Goal: Information Seeking & Learning: Learn about a topic

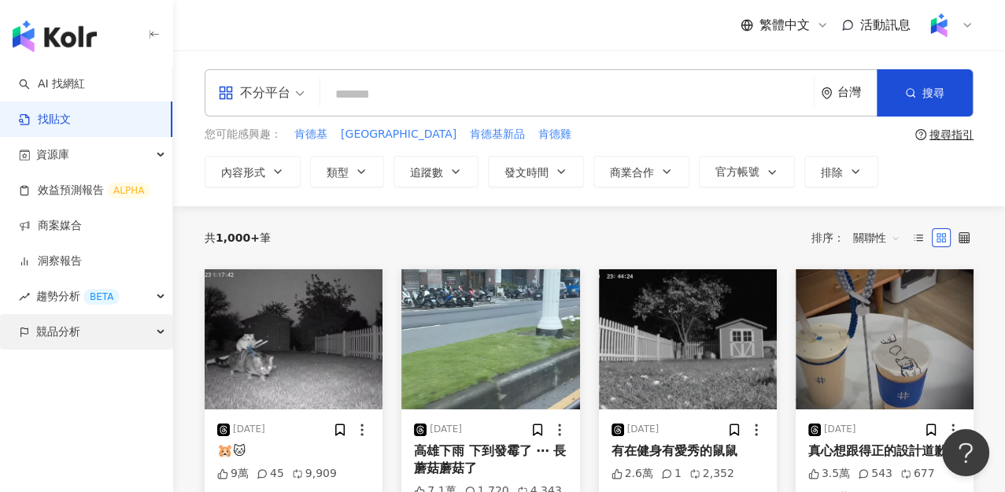
click at [83, 341] on div "競品分析" at bounding box center [86, 331] width 172 height 35
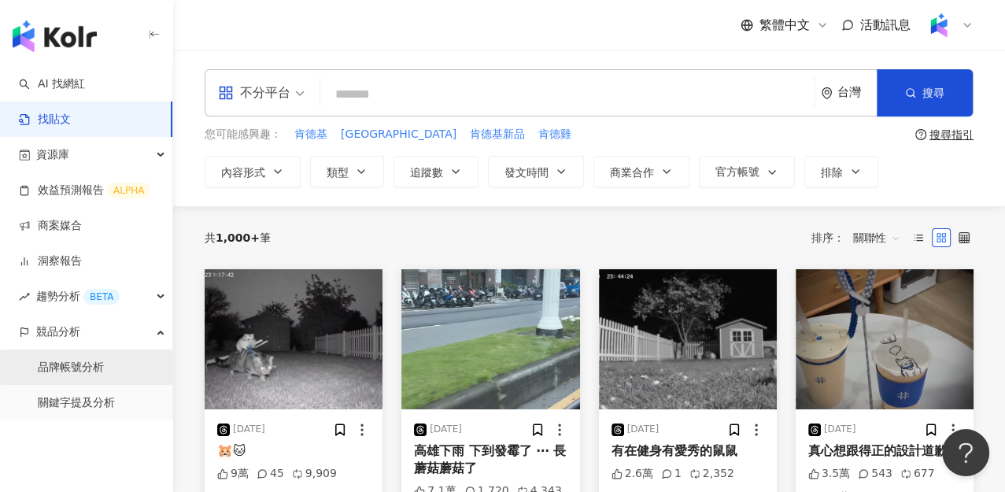
click at [83, 367] on link "品牌帳號分析" at bounding box center [71, 368] width 66 height 16
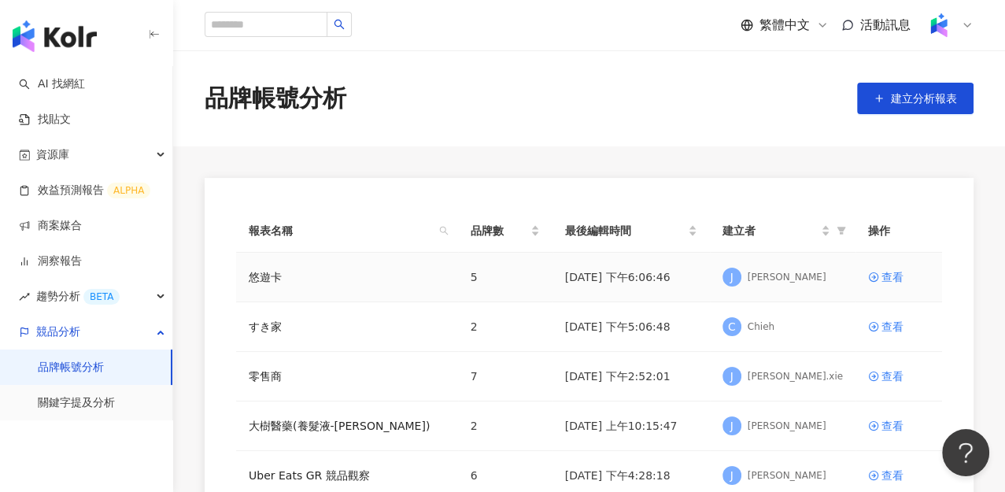
click at [283, 272] on div "悠遊卡" at bounding box center [347, 276] width 197 height 17
click at [278, 275] on link "悠遊卡" at bounding box center [265, 276] width 33 height 17
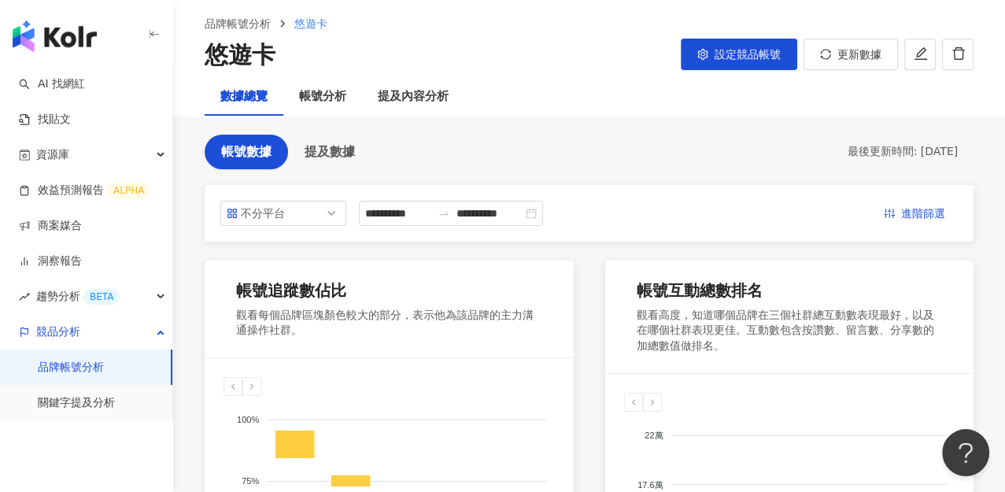
scroll to position [87, 0]
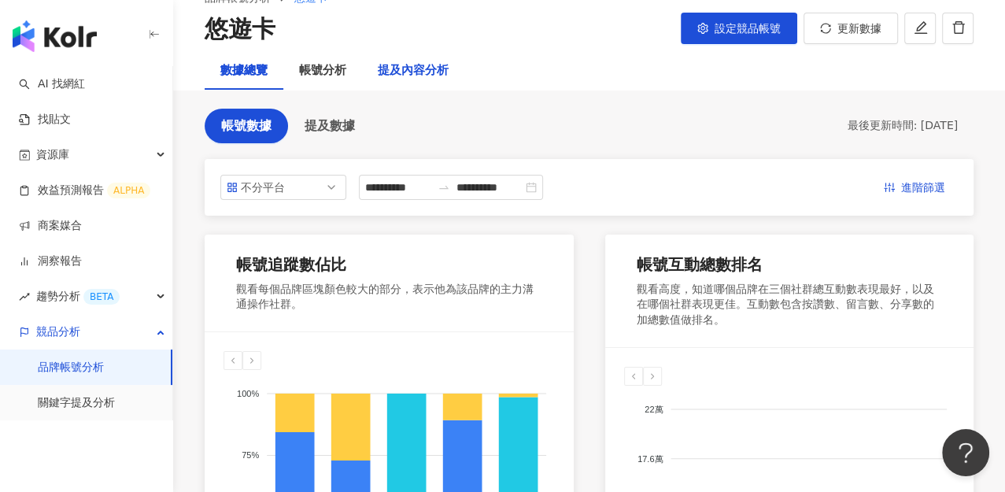
click at [427, 77] on div "提及內容分析" at bounding box center [413, 70] width 71 height 19
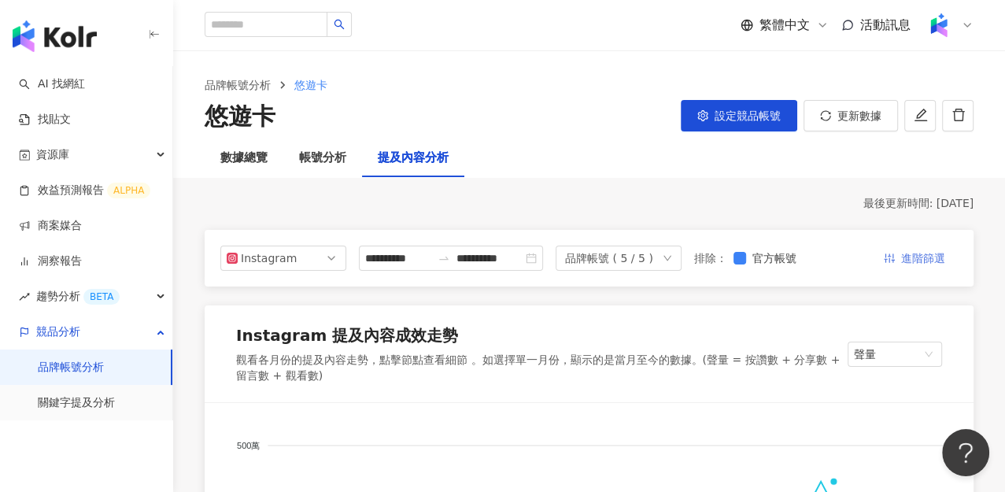
click at [932, 263] on span "進階篩選" at bounding box center [923, 258] width 44 height 25
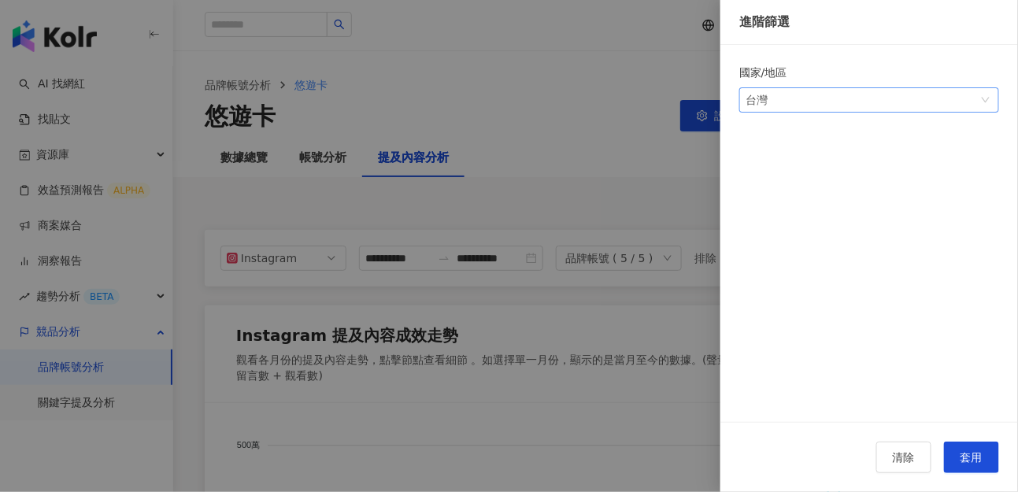
click at [794, 102] on div "台灣" at bounding box center [770, 100] width 51 height 24
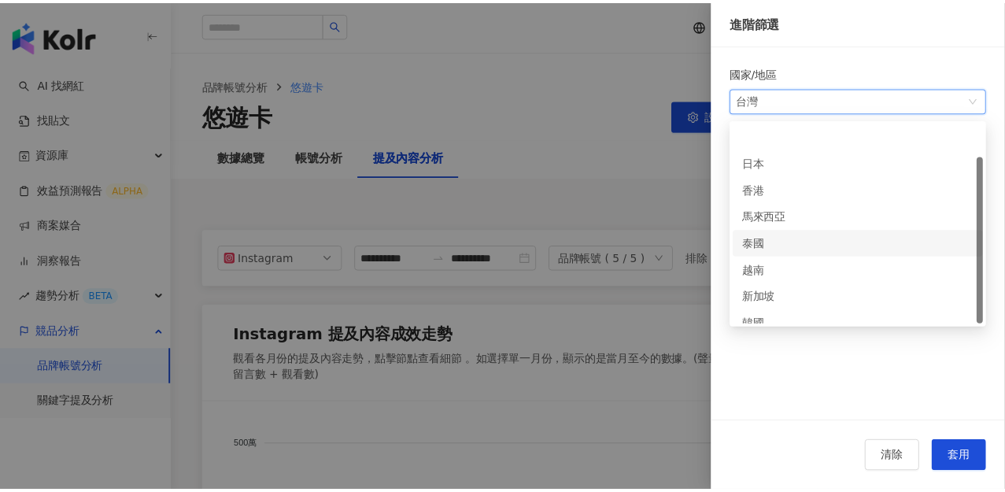
scroll to position [39, 0]
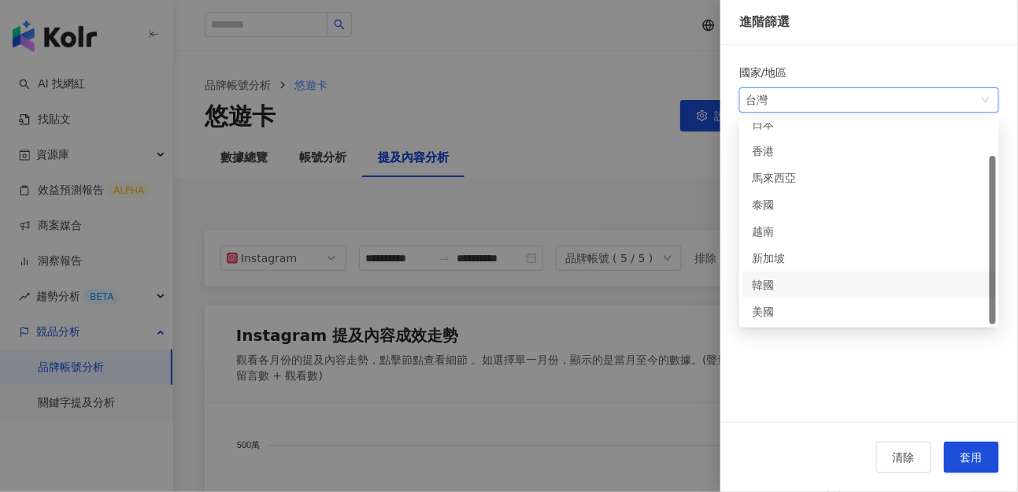
click at [782, 287] on div "韓國" at bounding box center [777, 284] width 51 height 17
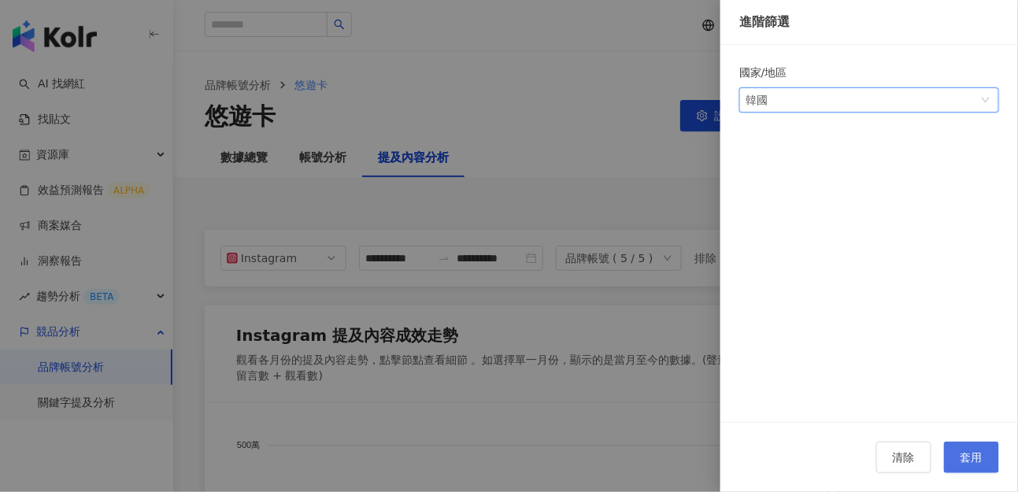
click at [971, 448] on button "套用" at bounding box center [971, 457] width 55 height 31
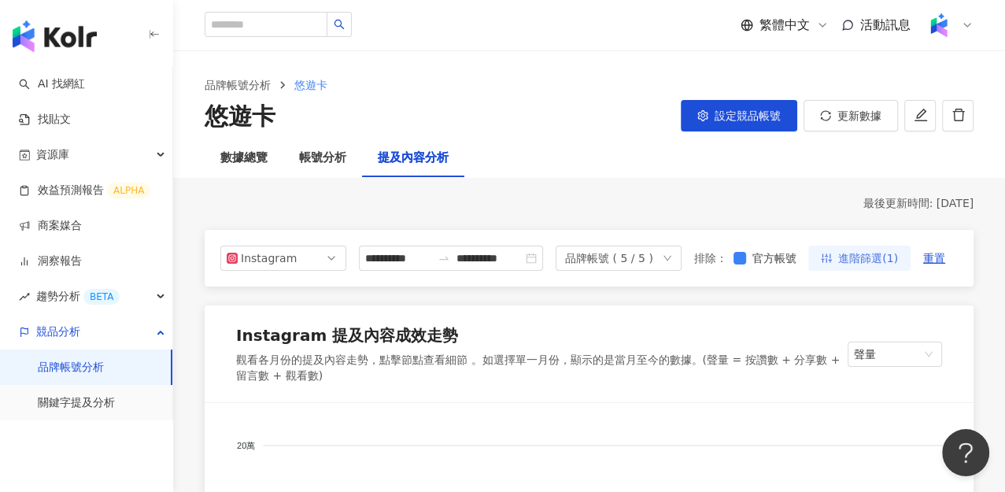
click at [898, 261] on span "進階篩選(1)" at bounding box center [868, 258] width 60 height 25
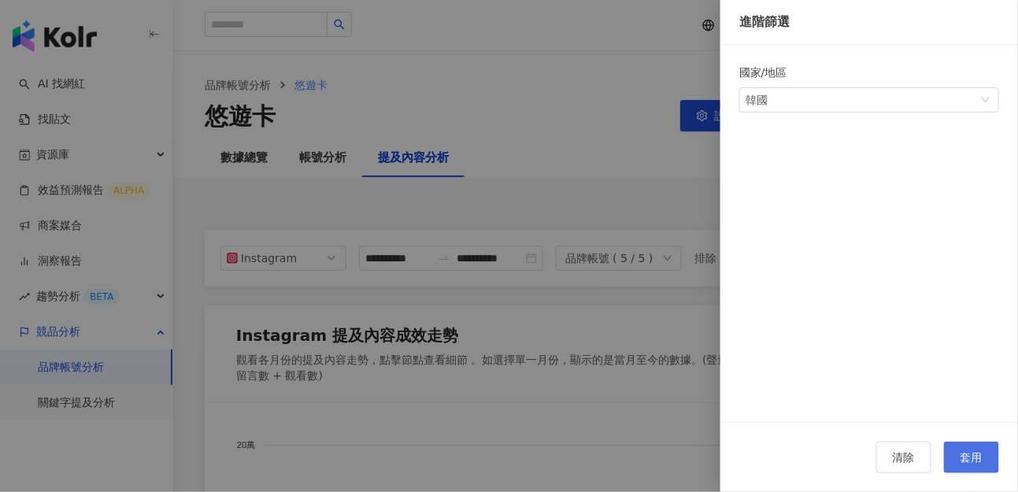
click at [959, 458] on button "套用" at bounding box center [971, 457] width 55 height 31
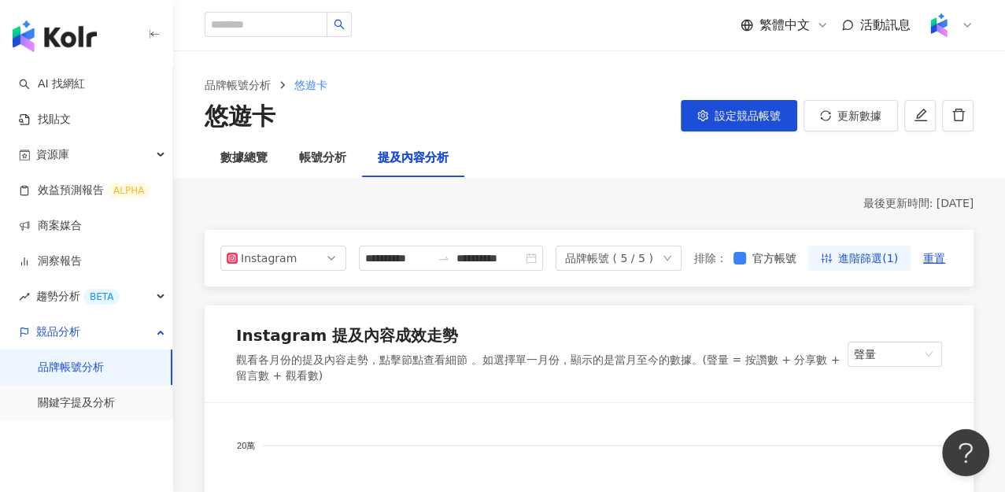
click at [847, 68] on div "品牌帳號分析 悠遊卡 悠遊卡 設定競品帳號 更新數據" at bounding box center [589, 95] width 832 height 88
click at [117, 298] on div "BETA" at bounding box center [101, 297] width 36 height 16
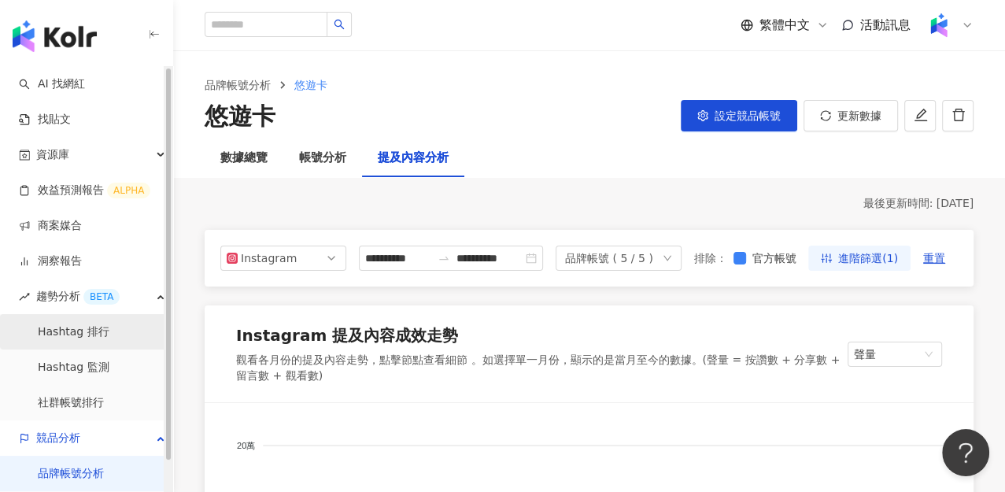
click at [109, 338] on link "Hashtag 排行" at bounding box center [74, 332] width 72 height 16
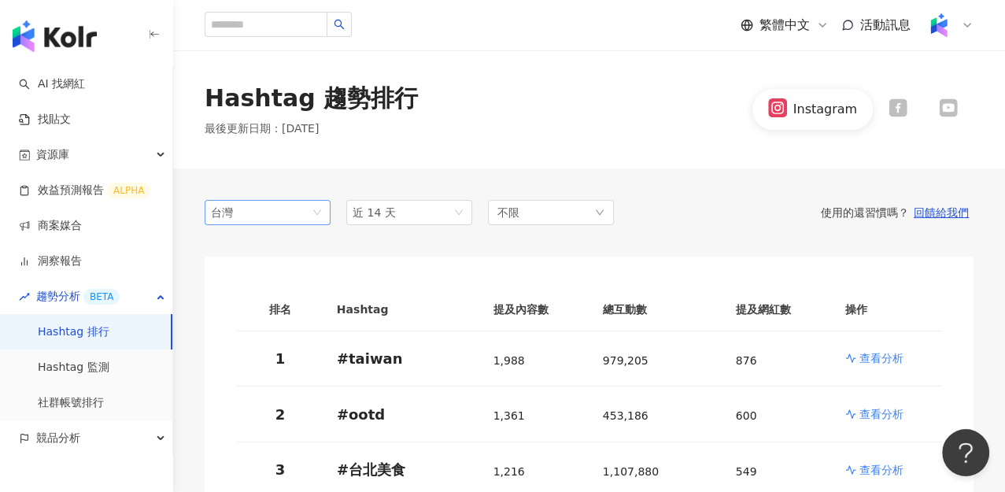
click at [316, 217] on span "台灣" at bounding box center [267, 213] width 113 height 24
click at [281, 279] on div "日本" at bounding box center [267, 271] width 101 height 17
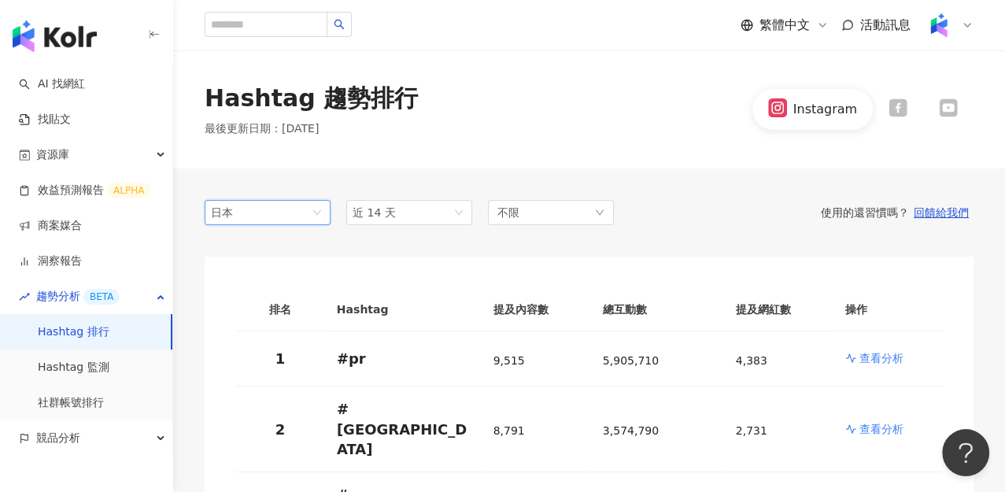
click at [324, 212] on div "日本 tw jp hk 台灣 日本 [GEOGRAPHIC_DATA]" at bounding box center [268, 212] width 126 height 25
click at [109, 371] on link "Hashtag 監測" at bounding box center [74, 368] width 72 height 16
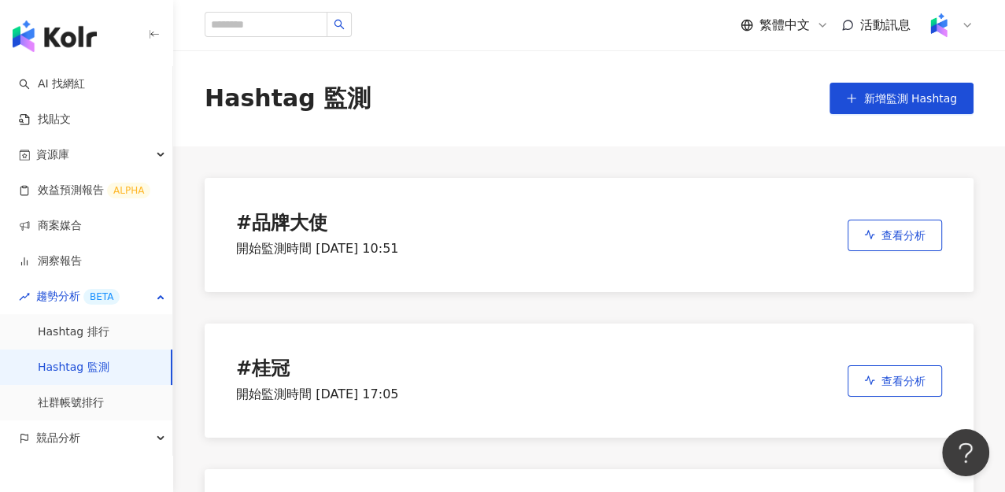
click at [298, 216] on div "# 品牌大使" at bounding box center [317, 224] width 162 height 22
click at [908, 235] on span "查看分析" at bounding box center [904, 235] width 44 height 13
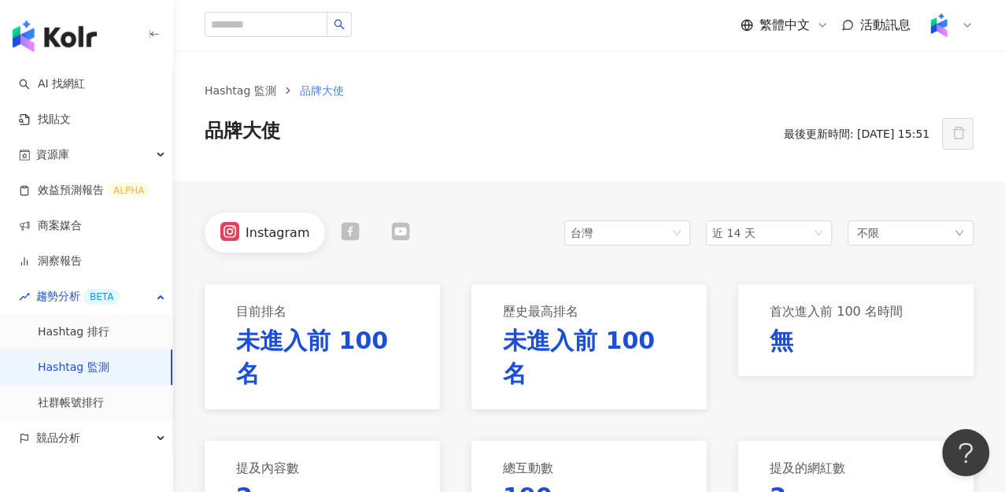
scroll to position [87, 0]
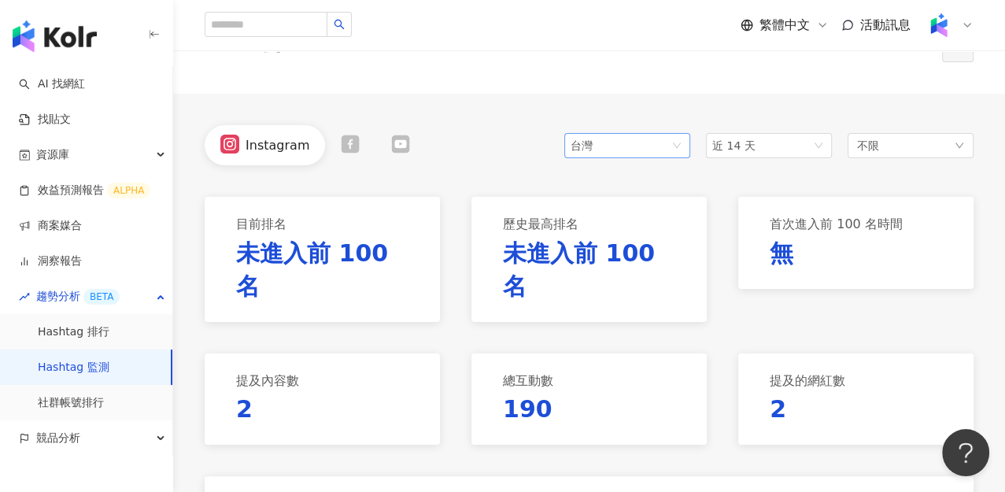
click at [610, 143] on div "台灣" at bounding box center [596, 146] width 51 height 24
click at [598, 235] on div "香港" at bounding box center [602, 231] width 51 height 17
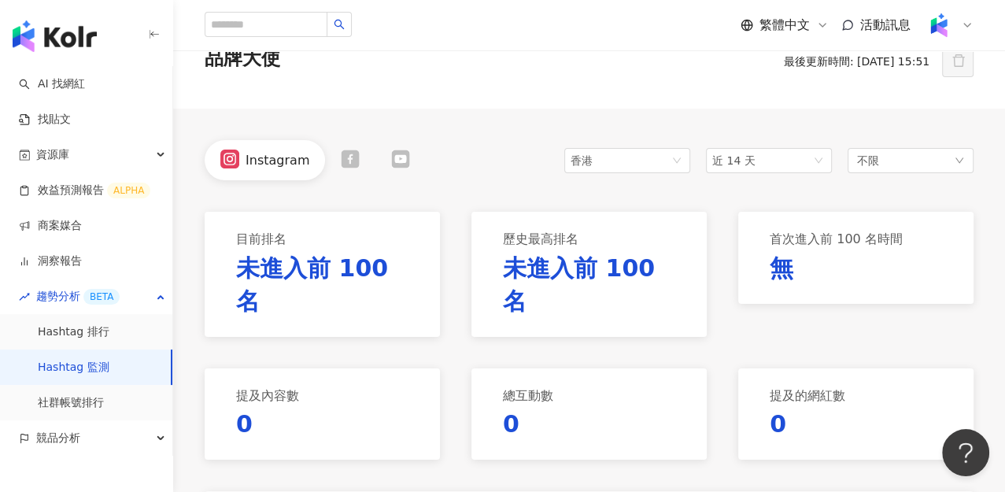
scroll to position [87, 0]
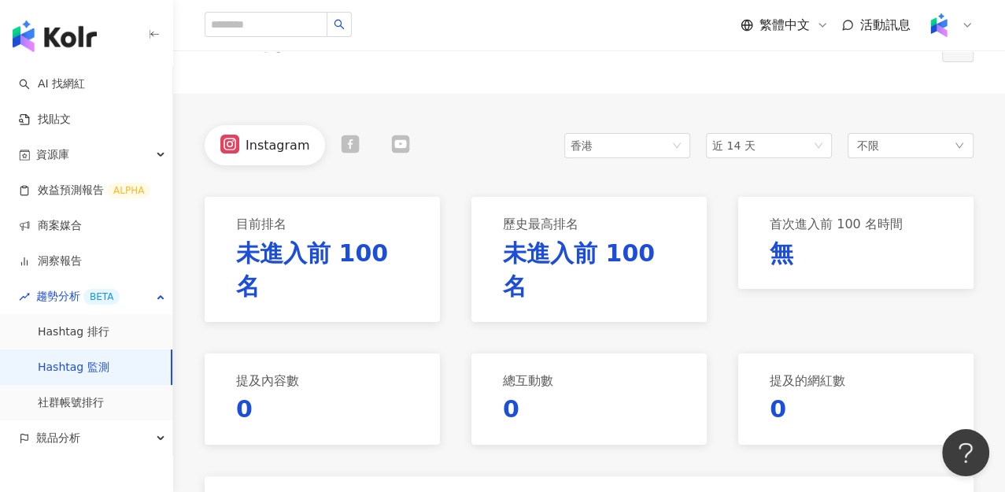
drag, startPoint x: 861, startPoint y: 98, endPoint x: 833, endPoint y: 87, distance: 30.4
click at [109, 166] on div "資源庫" at bounding box center [86, 154] width 172 height 35
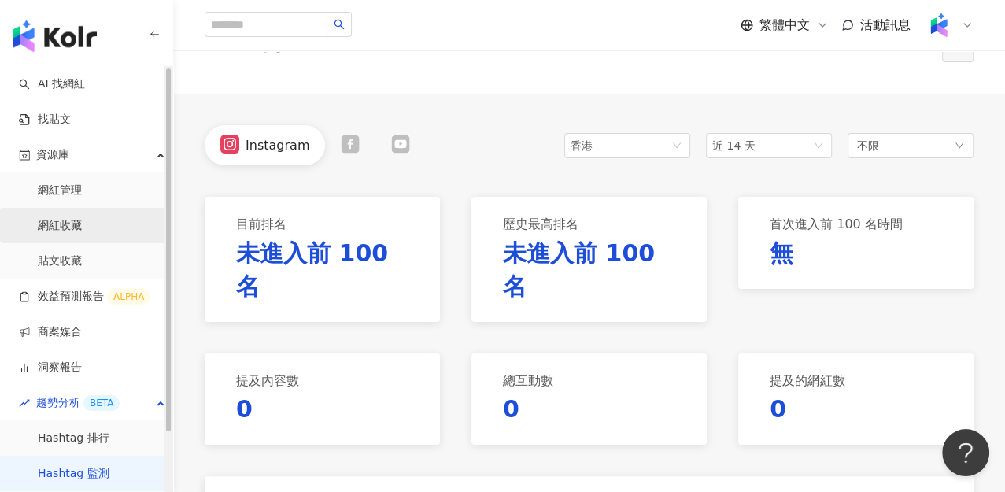
click at [82, 234] on link "網紅收藏" at bounding box center [60, 226] width 44 height 16
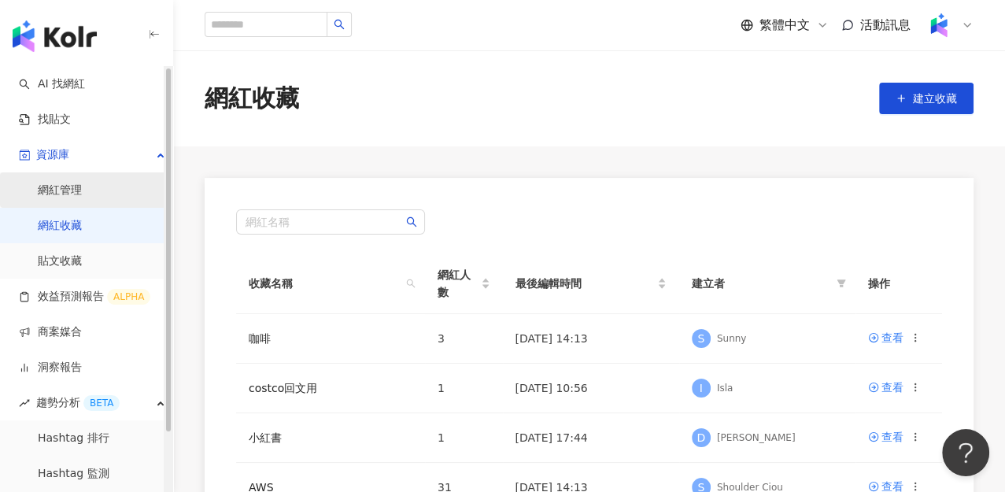
click at [82, 187] on link "網紅管理" at bounding box center [60, 191] width 44 height 16
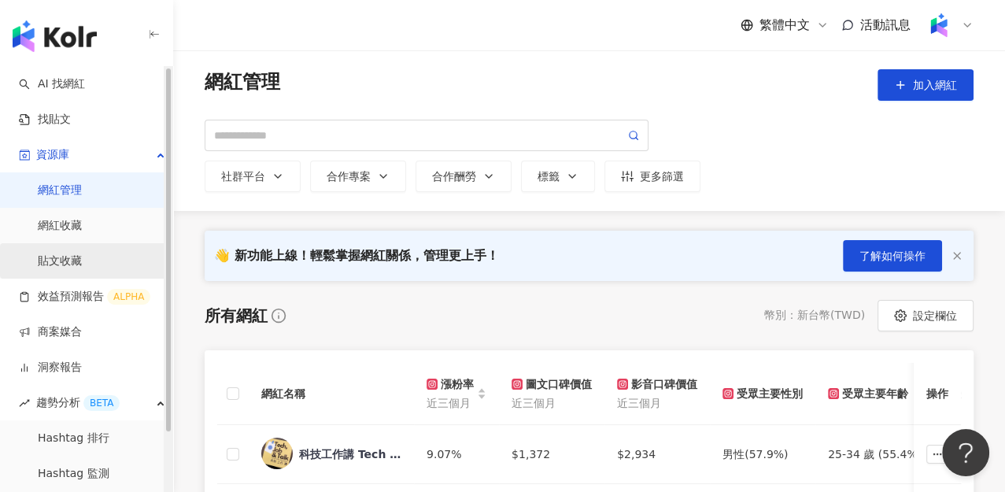
click at [82, 253] on link "貼文收藏" at bounding box center [60, 261] width 44 height 16
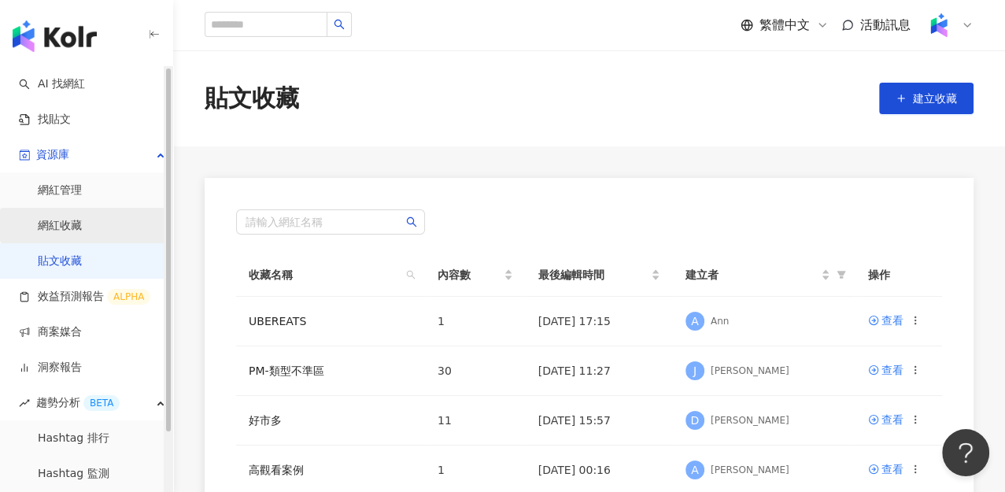
click at [67, 224] on link "網紅收藏" at bounding box center [60, 226] width 44 height 16
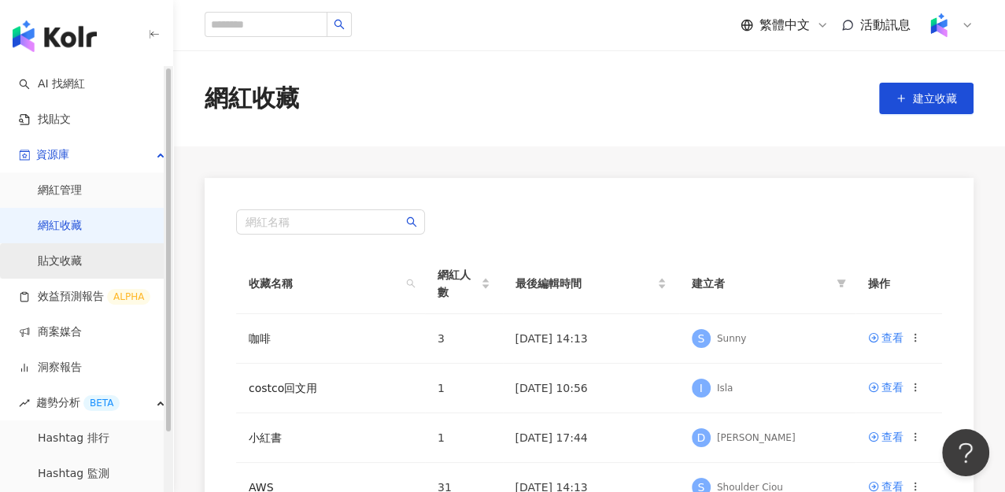
click at [82, 269] on link "貼文收藏" at bounding box center [60, 261] width 44 height 16
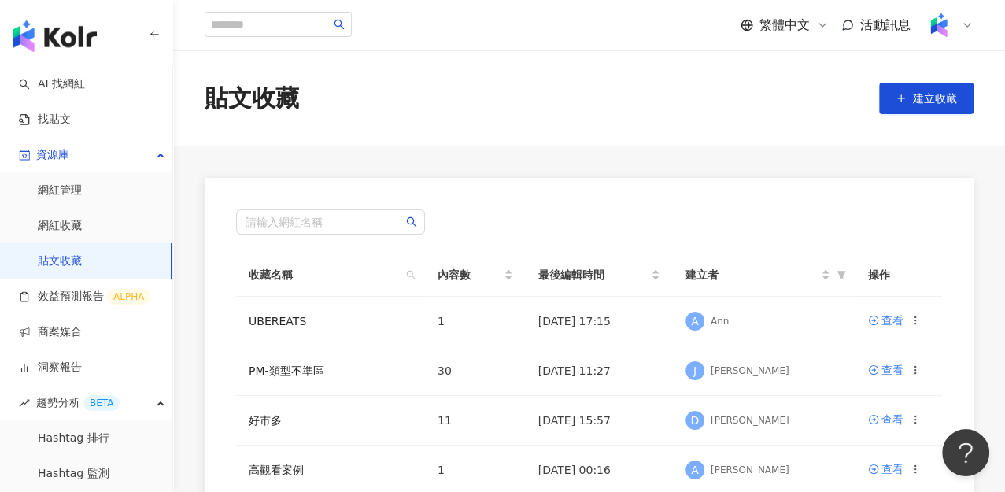
click at [831, 146] on main "貼文收藏 建立收藏 請輸入網紅名稱 收藏名稱 內容數 最後編輯時間 建立者 操作 UBEREATS 1 [DATE] 17:15 A Ann 查看 PM-類型…" at bounding box center [589, 462] width 832 height 824
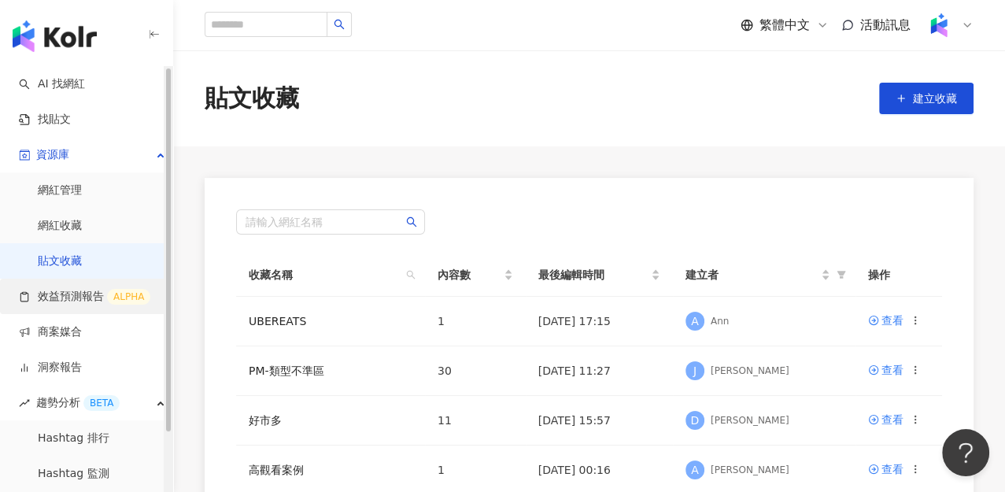
click at [77, 289] on link "效益預測報告 ALPHA" at bounding box center [84, 297] width 131 height 16
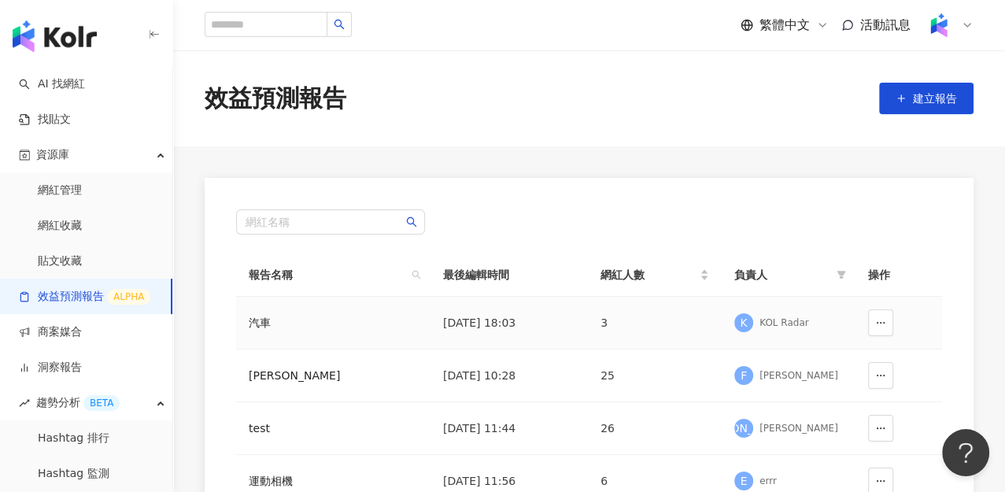
click at [259, 317] on div "汽車" at bounding box center [333, 322] width 169 height 17
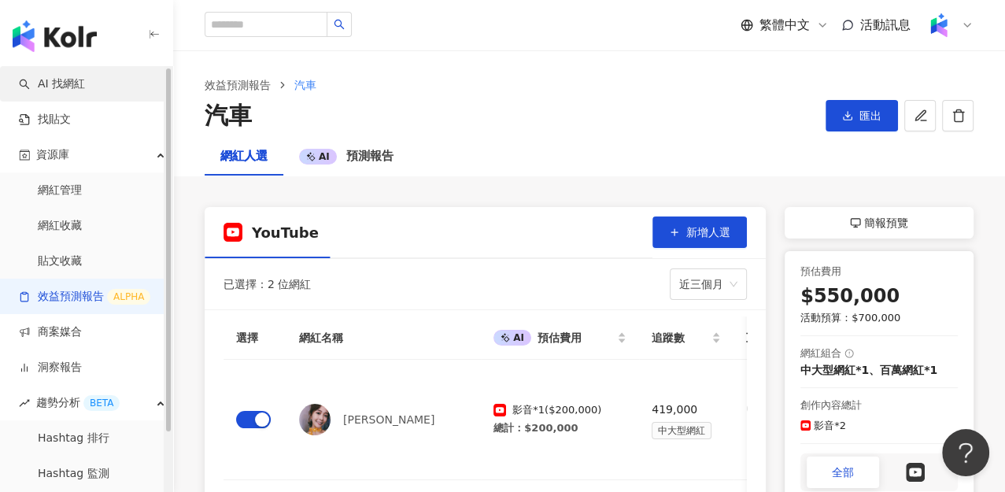
click at [83, 85] on link "AI 找網紅" at bounding box center [52, 84] width 66 height 16
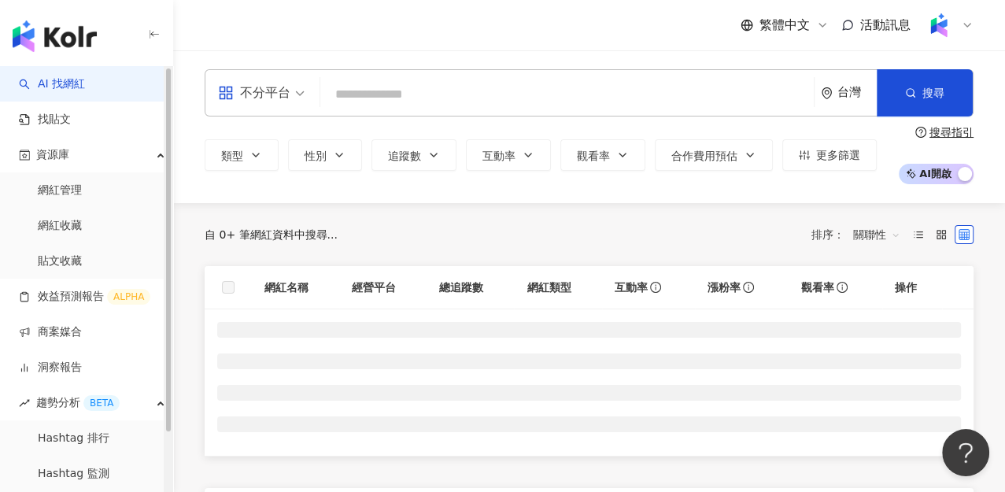
click at [285, 101] on div "不分平台" at bounding box center [254, 92] width 72 height 25
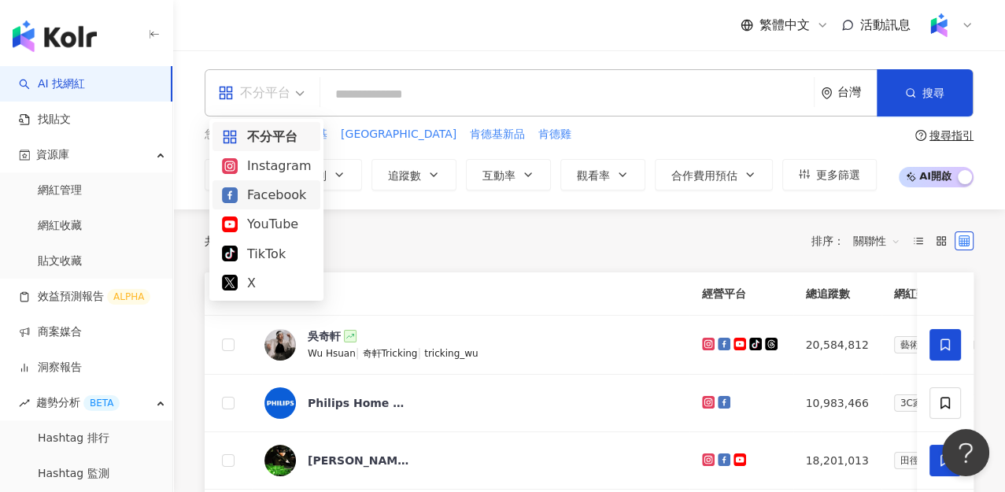
click at [275, 198] on div "Facebook" at bounding box center [266, 195] width 89 height 20
